Goal: Task Accomplishment & Management: Use online tool/utility

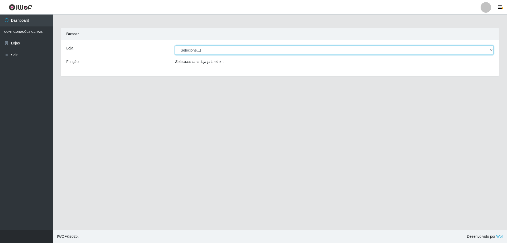
click at [203, 51] on select "[Selecione...] SuperShow Bis - Avenida 6 SuperShow [GEOGRAPHIC_DATA]" at bounding box center [334, 49] width 318 height 9
select select "60"
click at [175, 45] on select "[Selecione...] SuperShow Bis - Avenida 6 SuperShow [GEOGRAPHIC_DATA]" at bounding box center [334, 49] width 318 height 9
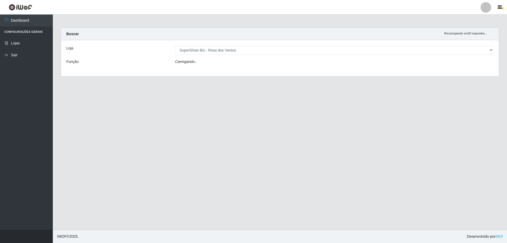
click at [206, 62] on div "Carregando..." at bounding box center [334, 63] width 326 height 8
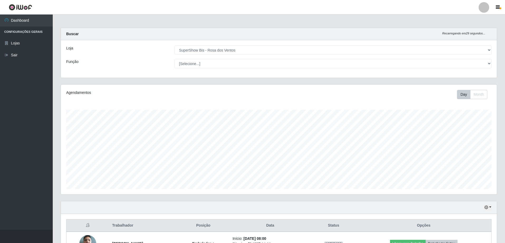
scroll to position [110, 436]
click at [206, 62] on select "[Selecione...] ASG ASG + ASG ++ Auxiliar de Cozinha Balconista de Açougue Balco…" at bounding box center [333, 63] width 317 height 9
select select "70"
click at [175, 59] on select "[Selecione...] ASG ASG + ASG ++ Auxiliar de Cozinha Balconista de Açougue Balco…" at bounding box center [333, 63] width 317 height 9
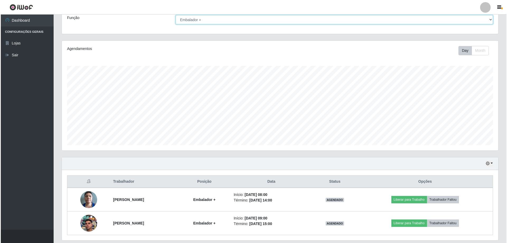
scroll to position [35, 0]
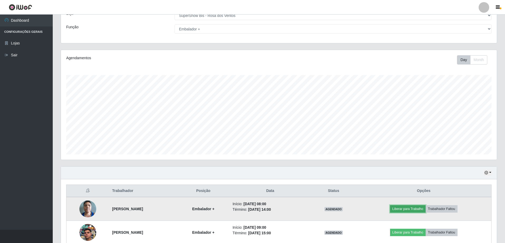
click at [407, 210] on button "Liberar para Trabalho" at bounding box center [408, 208] width 36 height 7
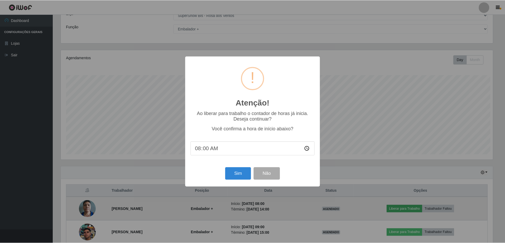
scroll to position [110, 434]
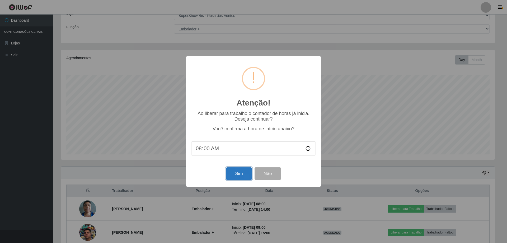
click at [230, 173] on button "Sim" at bounding box center [239, 173] width 26 height 12
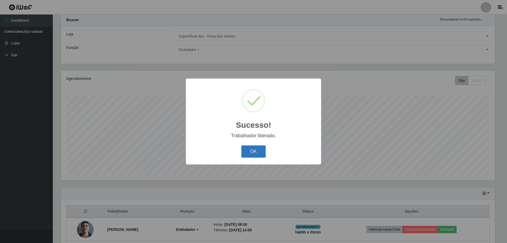
click at [252, 157] on button "OK" at bounding box center [253, 151] width 25 height 12
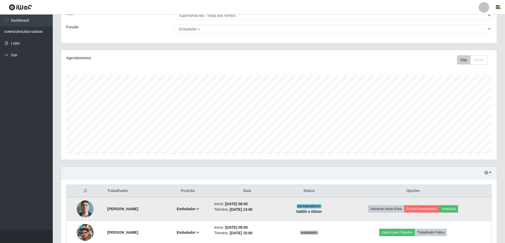
scroll to position [0, 0]
